Goal: Task Accomplishment & Management: Manage account settings

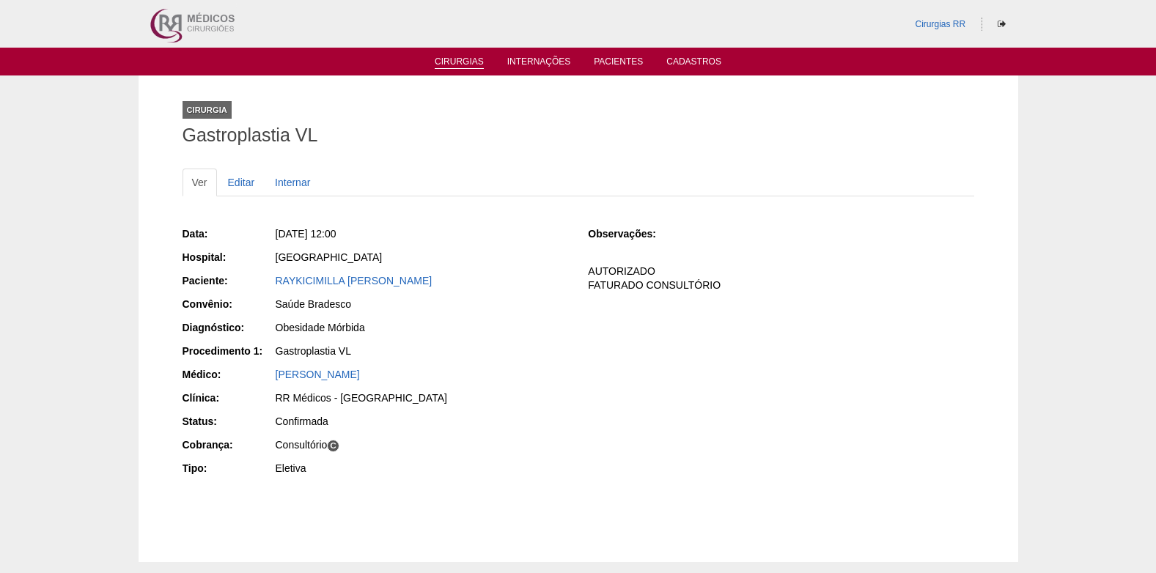
click at [456, 66] on link "Cirurgias" at bounding box center [459, 62] width 49 height 12
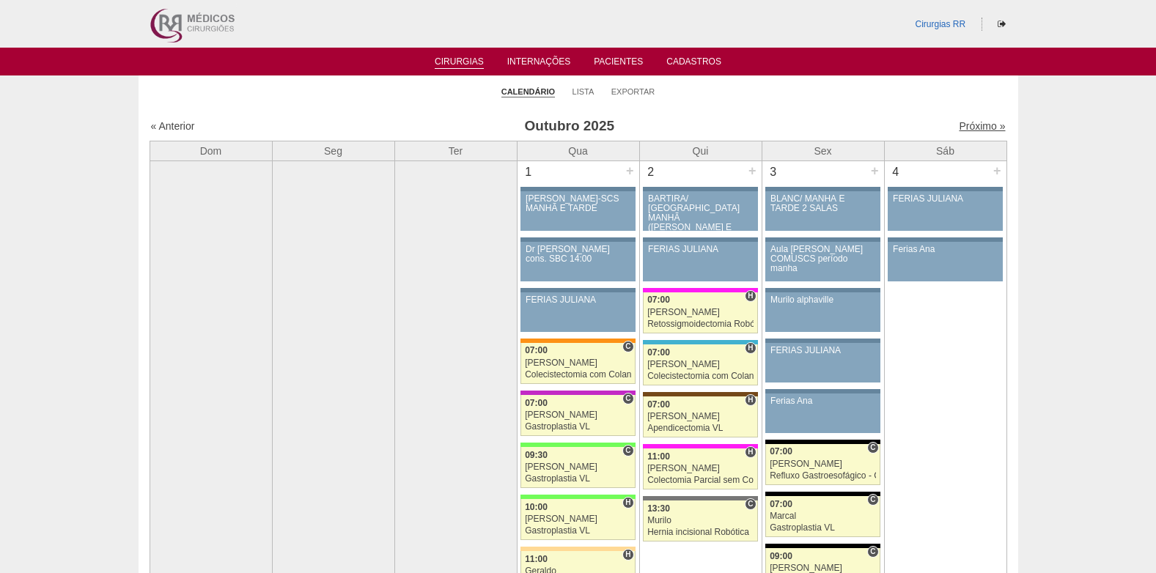
click at [962, 128] on link "Próximo »" at bounding box center [982, 126] width 46 height 12
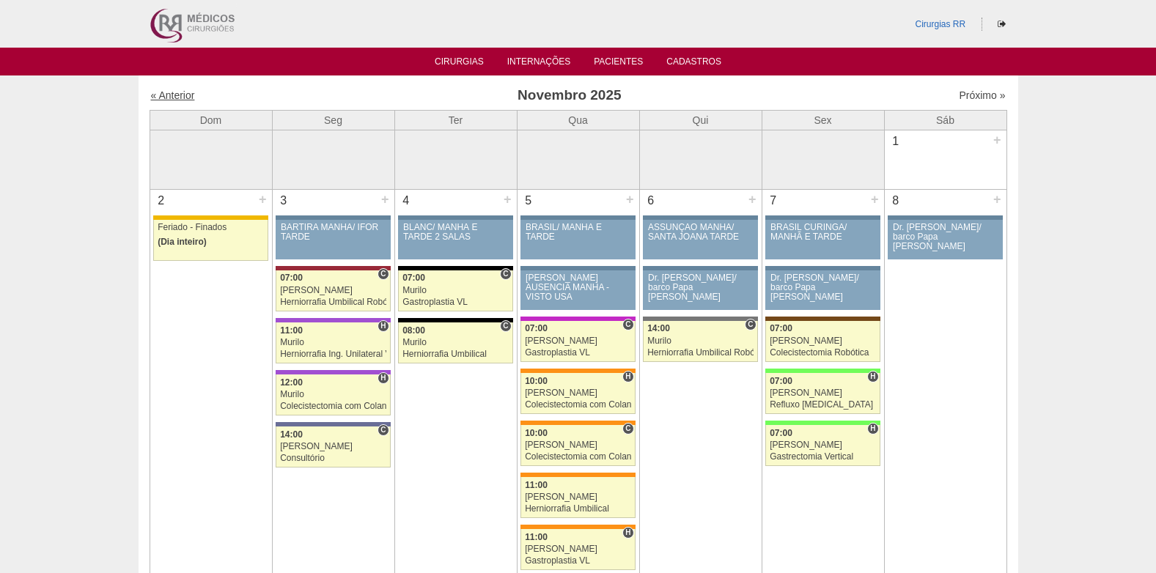
click at [183, 94] on link "« Anterior" at bounding box center [173, 95] width 44 height 12
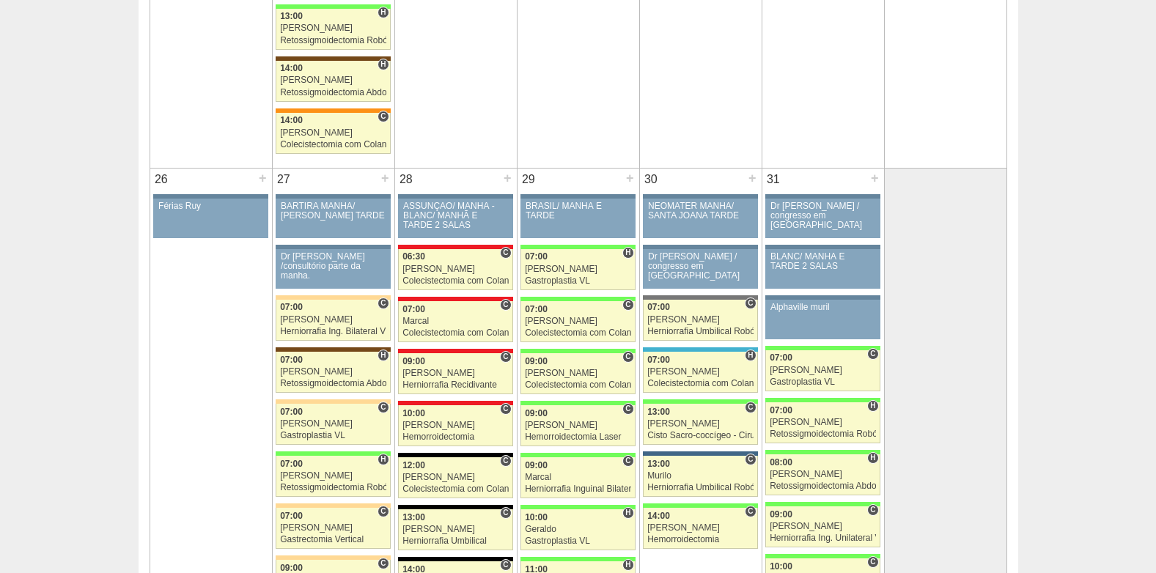
scroll to position [3078, 0]
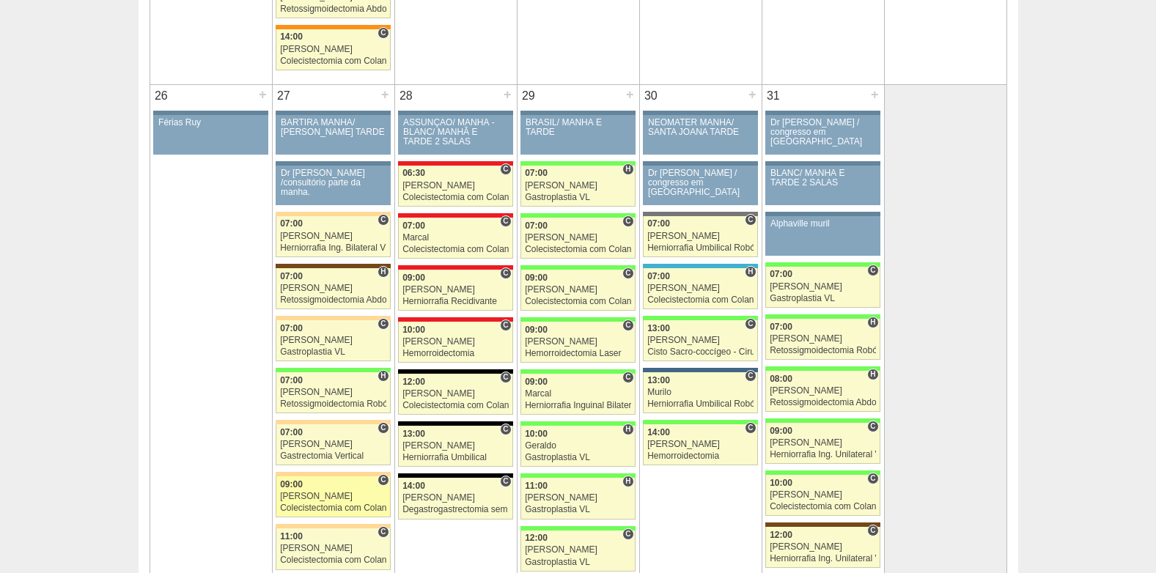
click at [316, 501] on div "Nathan" at bounding box center [333, 497] width 106 height 10
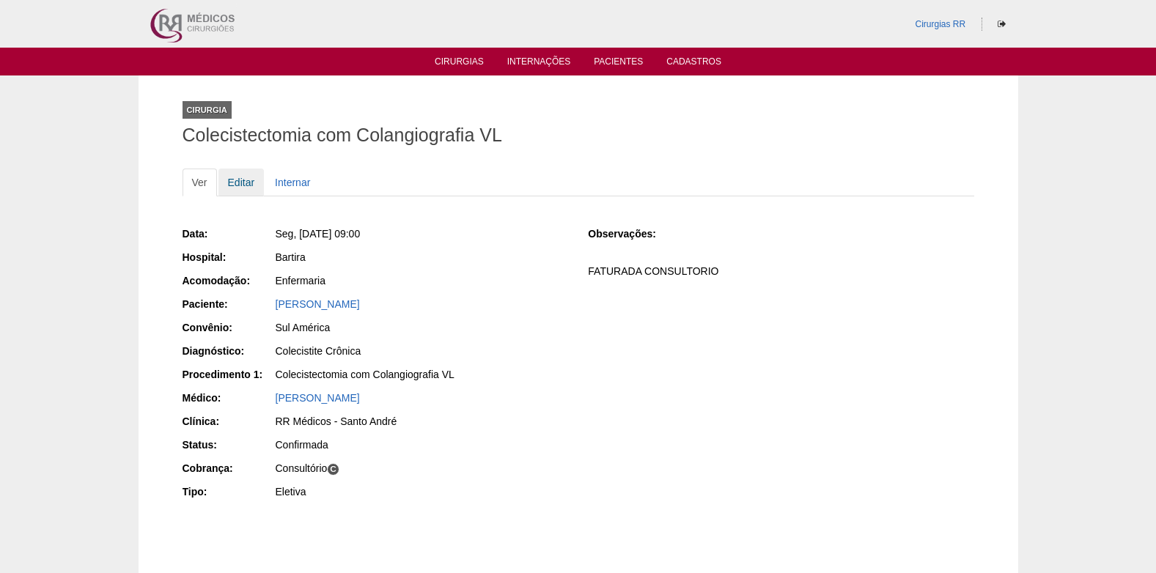
click at [232, 188] on link "Editar" at bounding box center [241, 183] width 46 height 28
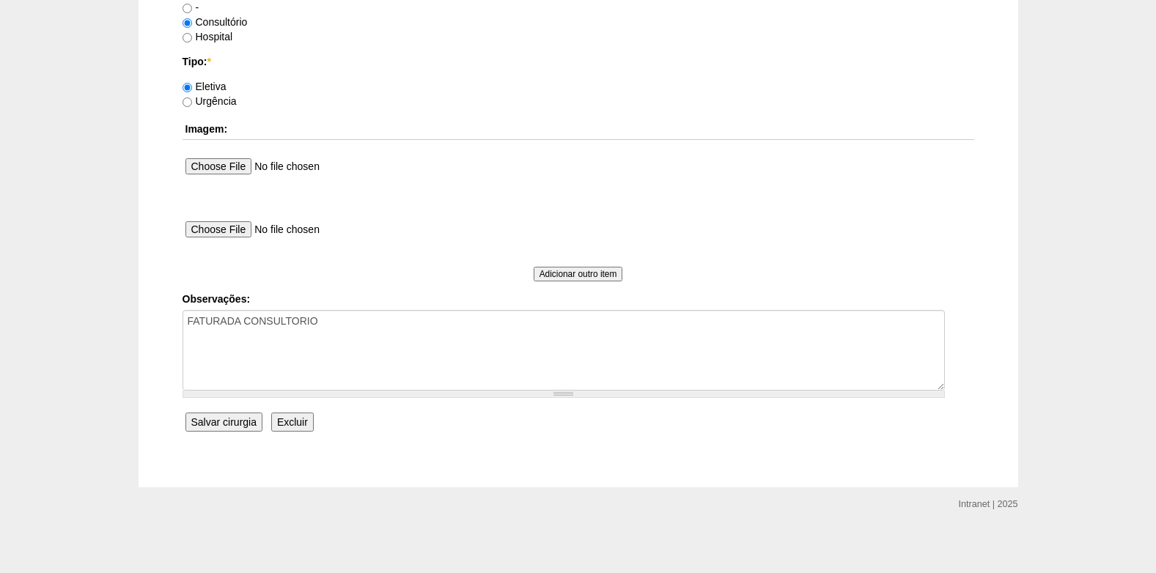
scroll to position [1316, 0]
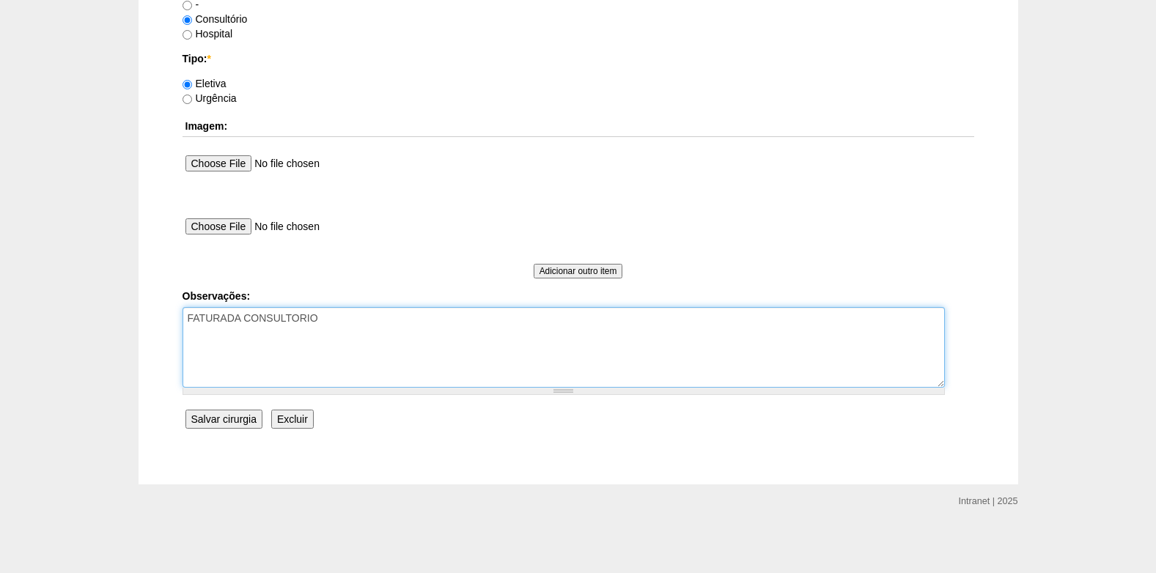
click at [324, 319] on textarea "FATURADA CONSULTORIO" at bounding box center [564, 347] width 762 height 81
type textarea "FATURADA CONSULTORIO AUTORIZADO VENCE 07/11"
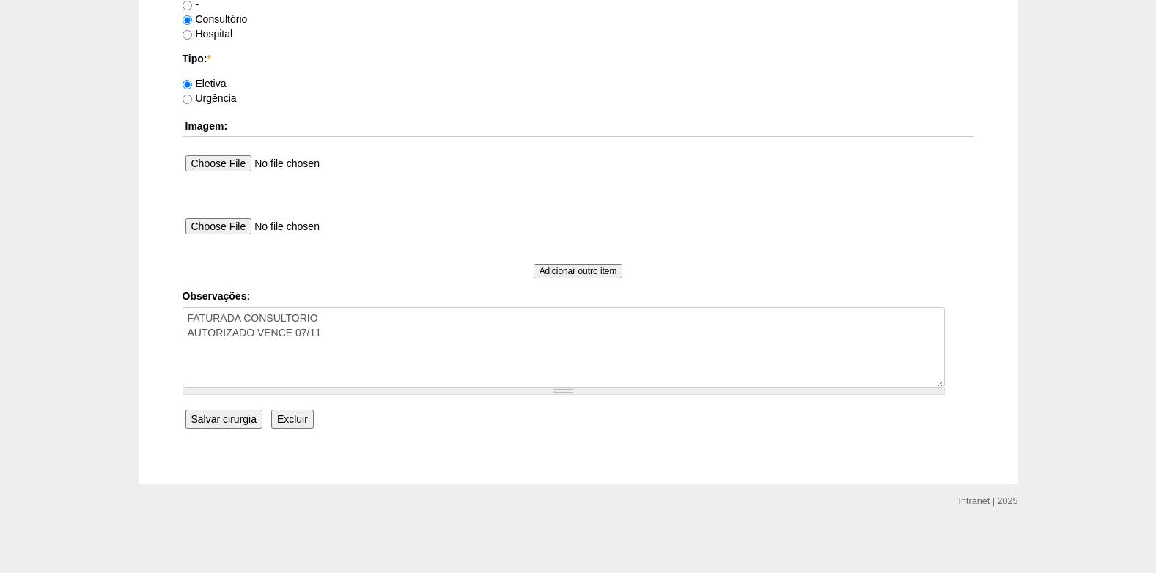
click at [221, 419] on input "Salvar cirurgia" at bounding box center [223, 419] width 77 height 19
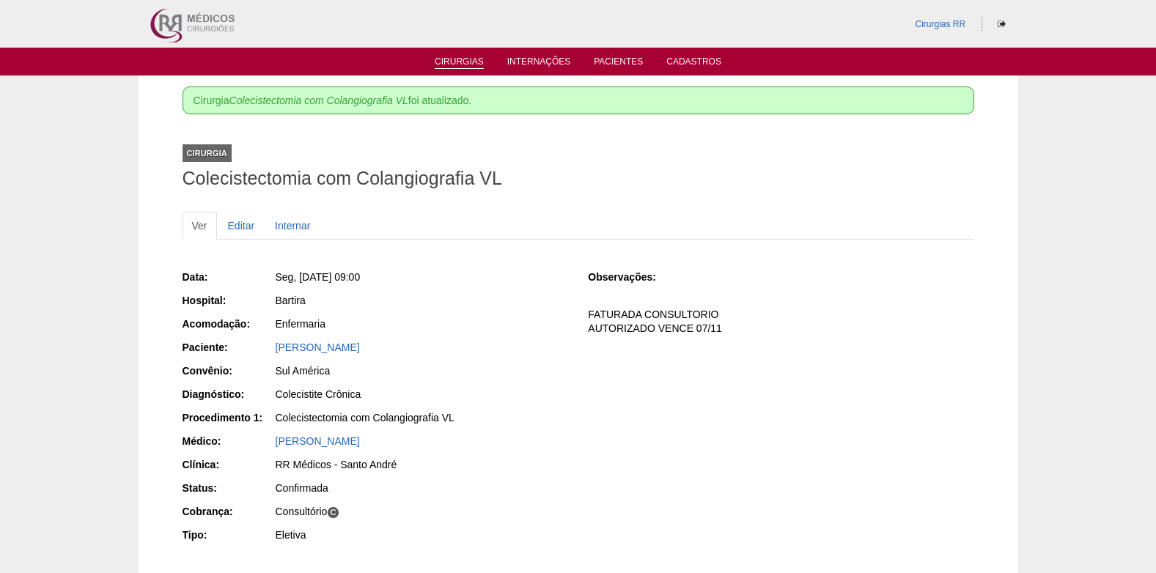
click at [460, 62] on link "Cirurgias" at bounding box center [459, 62] width 49 height 12
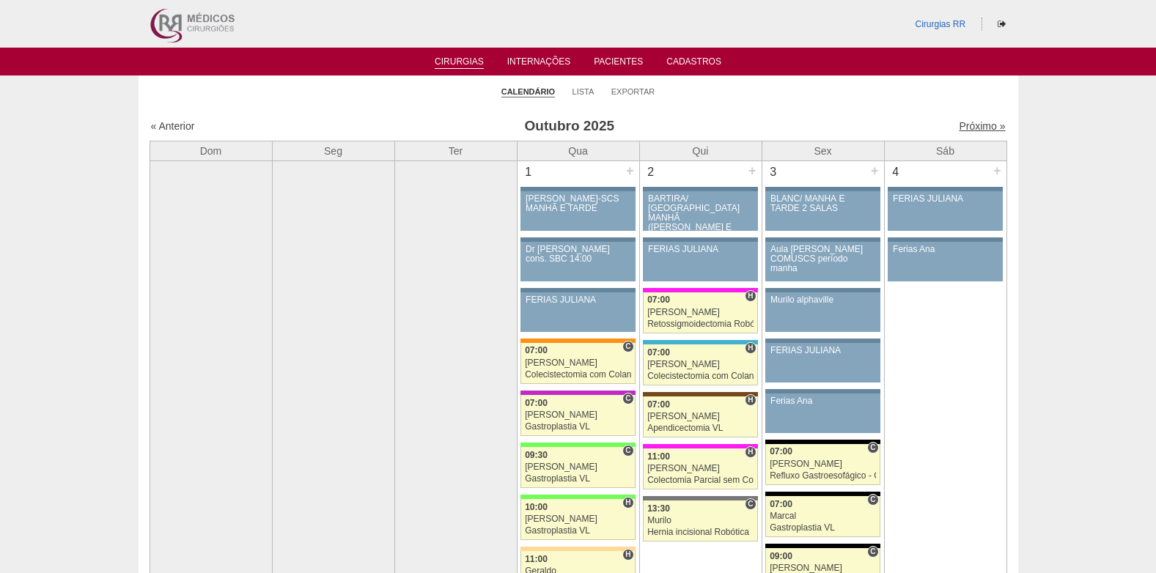
click at [959, 123] on link "Próximo »" at bounding box center [982, 126] width 46 height 12
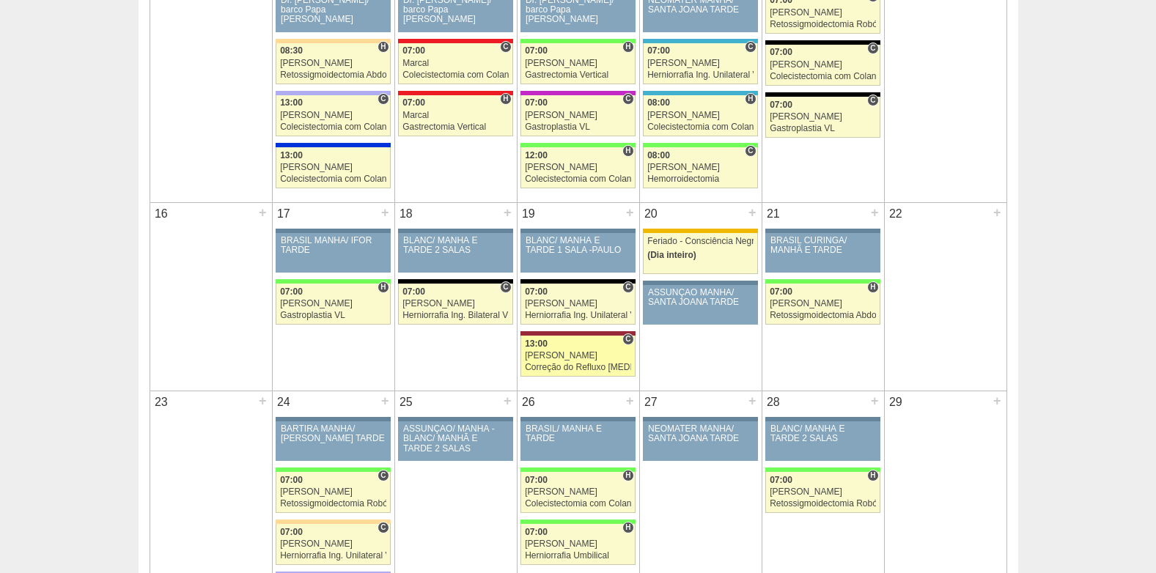
scroll to position [953, 0]
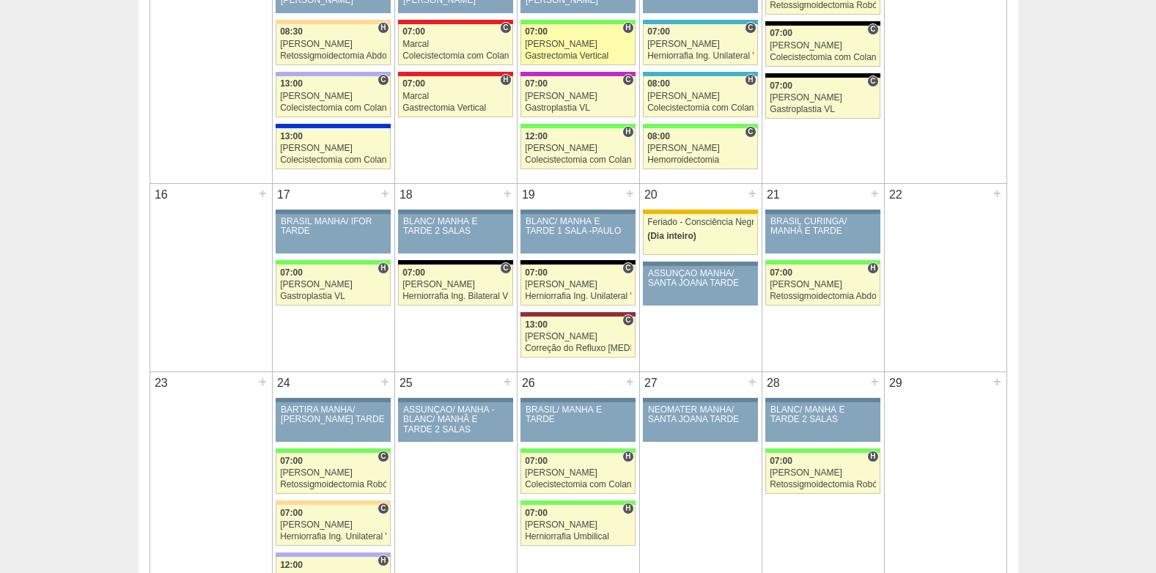
click at [552, 56] on div "Gastrectomia Vertical" at bounding box center [578, 56] width 106 height 10
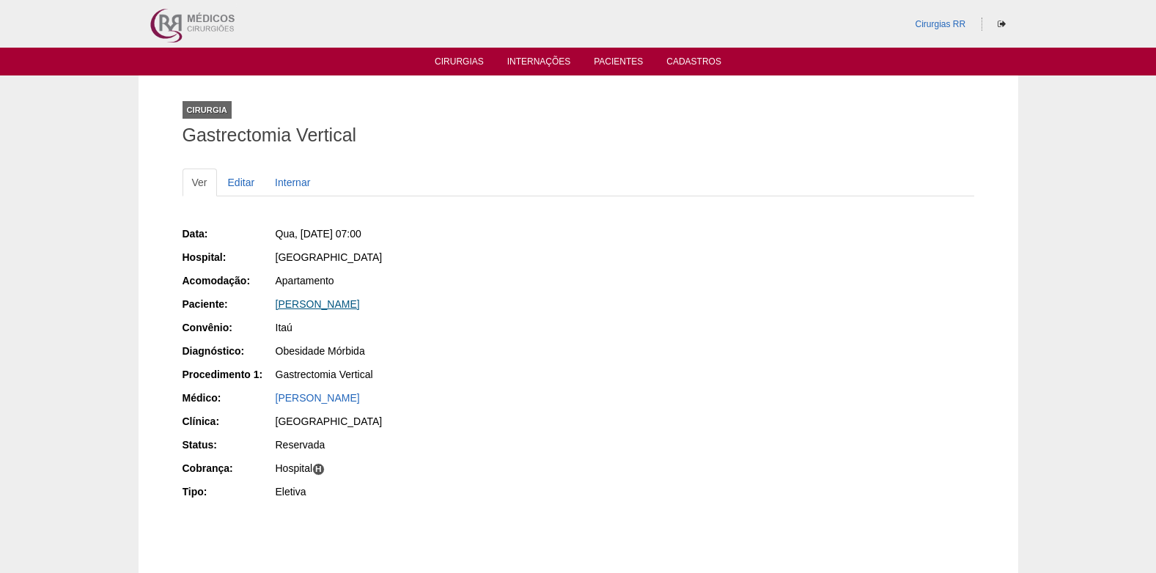
click at [328, 303] on link "[PERSON_NAME]" at bounding box center [318, 304] width 84 height 12
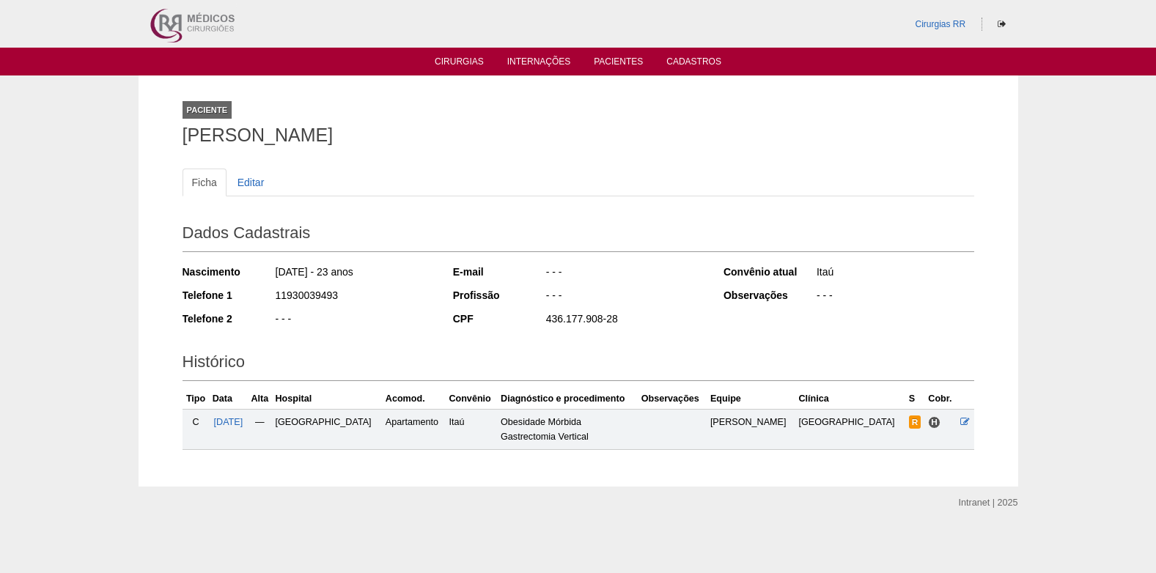
drag, startPoint x: 259, startPoint y: 152, endPoint x: 418, endPoint y: 138, distance: 159.7
click at [418, 138] on h1 "[PERSON_NAME]" at bounding box center [579, 135] width 792 height 18
click at [243, 419] on span "12/11/2025" at bounding box center [228, 422] width 29 height 10
